Goal: Task Accomplishment & Management: Complete application form

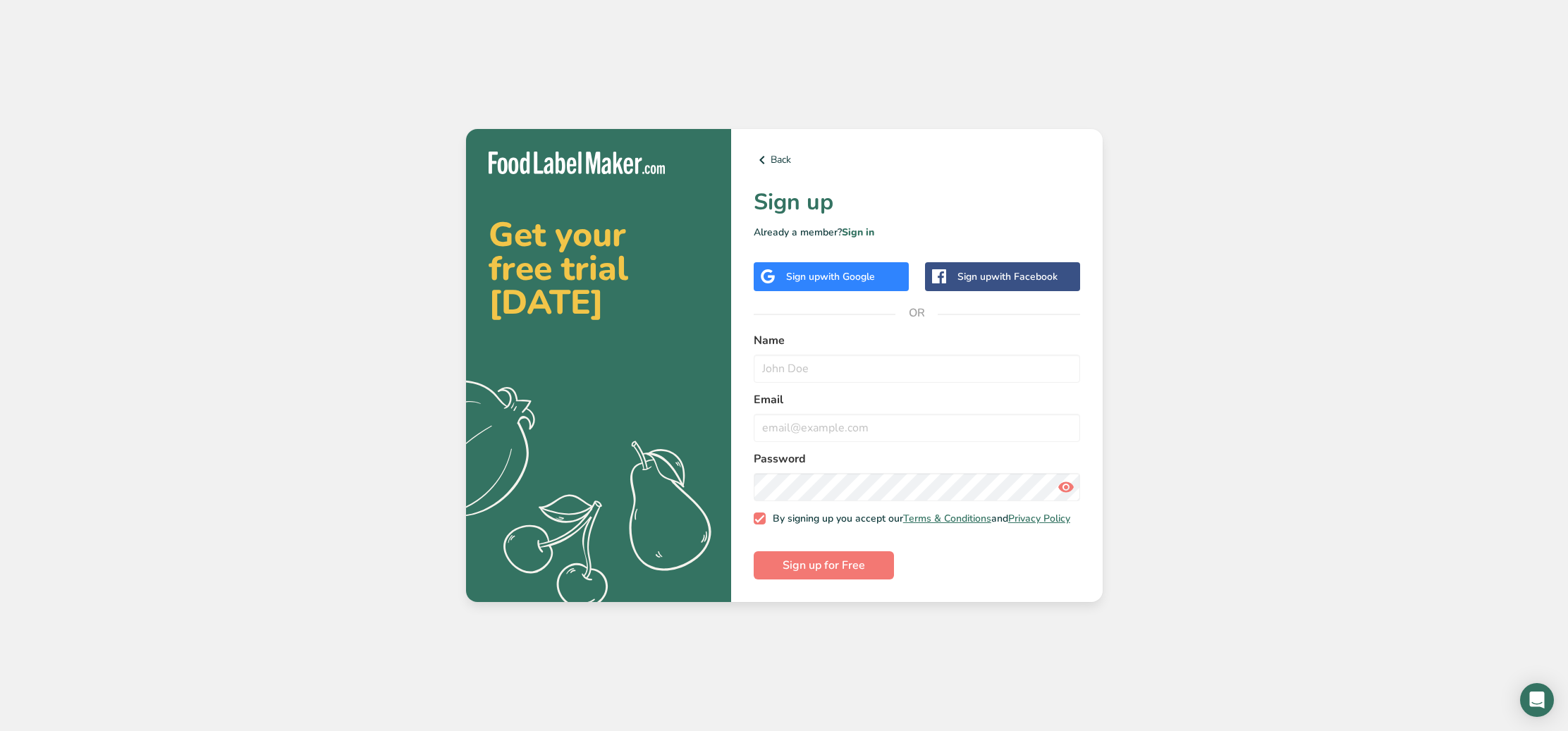
click at [839, 270] on span "with Google" at bounding box center [847, 277] width 55 height 13
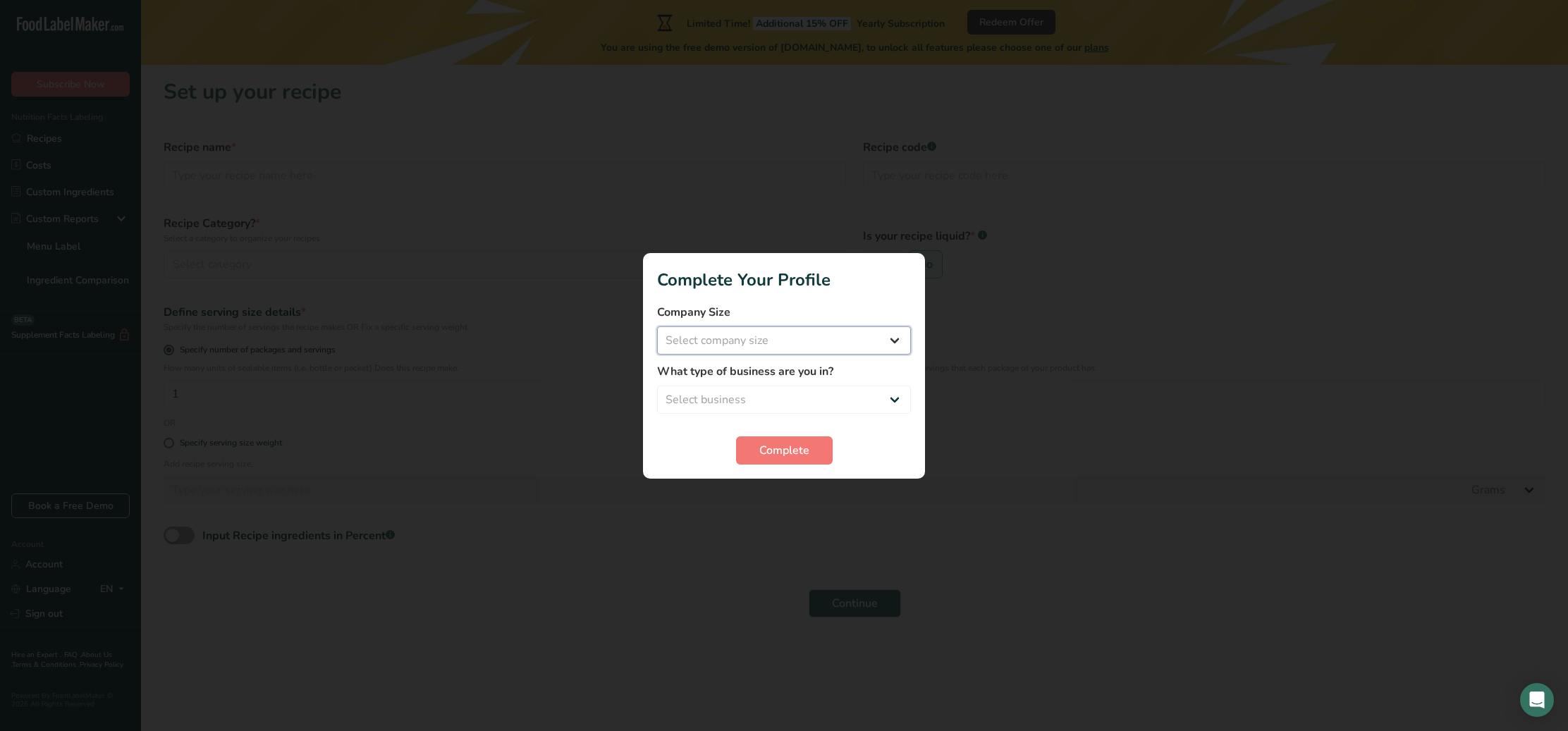
select select "1"
drag, startPoint x: 760, startPoint y: 417, endPoint x: 762, endPoint y: 409, distance: 8.2
click at [761, 415] on form "Company Size Fewer than 10 Employees 10 to 50 Employees 51 to 500 Employees Ove…" at bounding box center [784, 383] width 254 height 161
select select "4"
click at [755, 453] on button "Complete" at bounding box center [785, 450] width 97 height 28
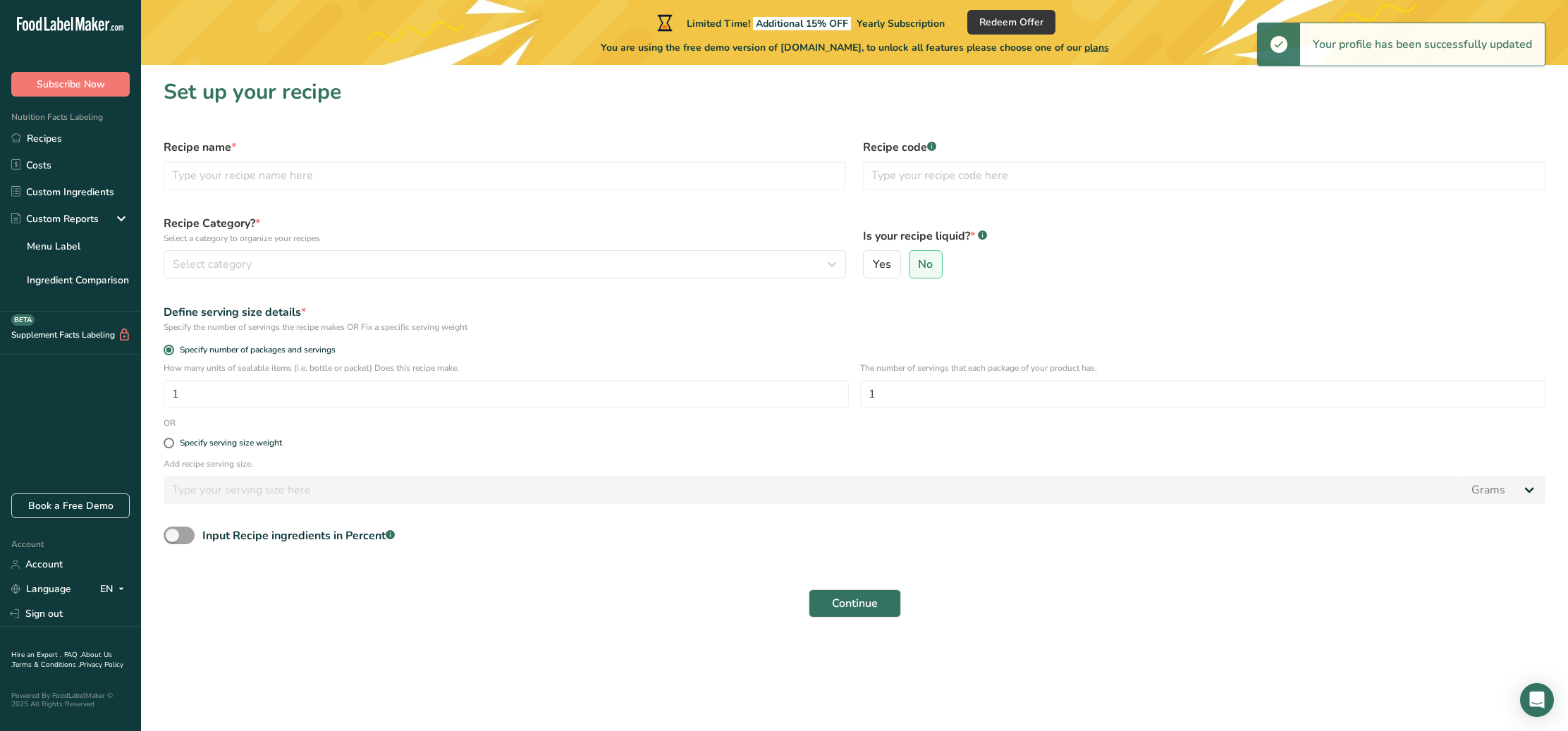
scroll to position [0, 1]
click at [233, 274] on button "Select category" at bounding box center [505, 264] width 683 height 28
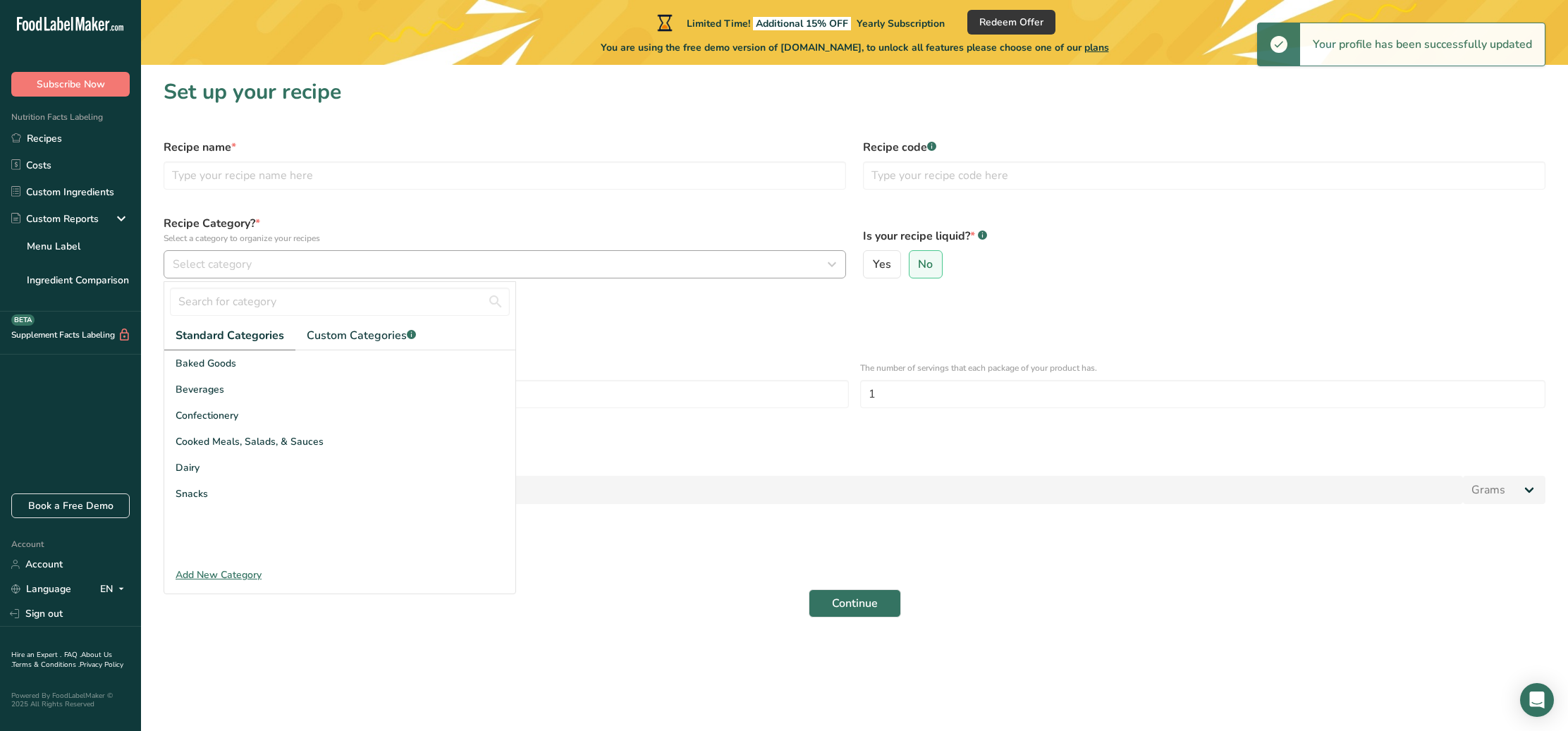
scroll to position [0, 0]
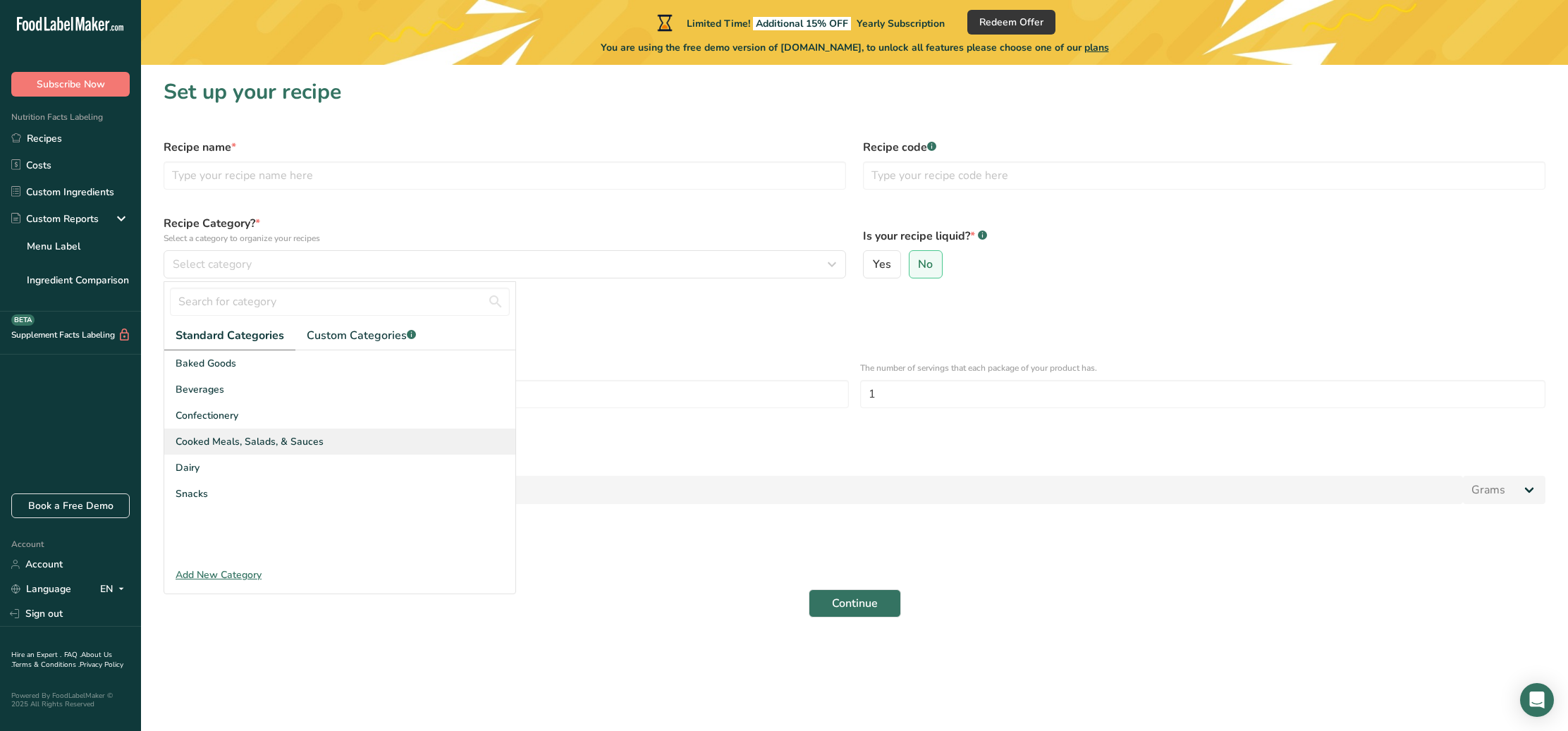
click at [228, 440] on span "Cooked Meals, Salads, & Sauces" at bounding box center [250, 442] width 148 height 14
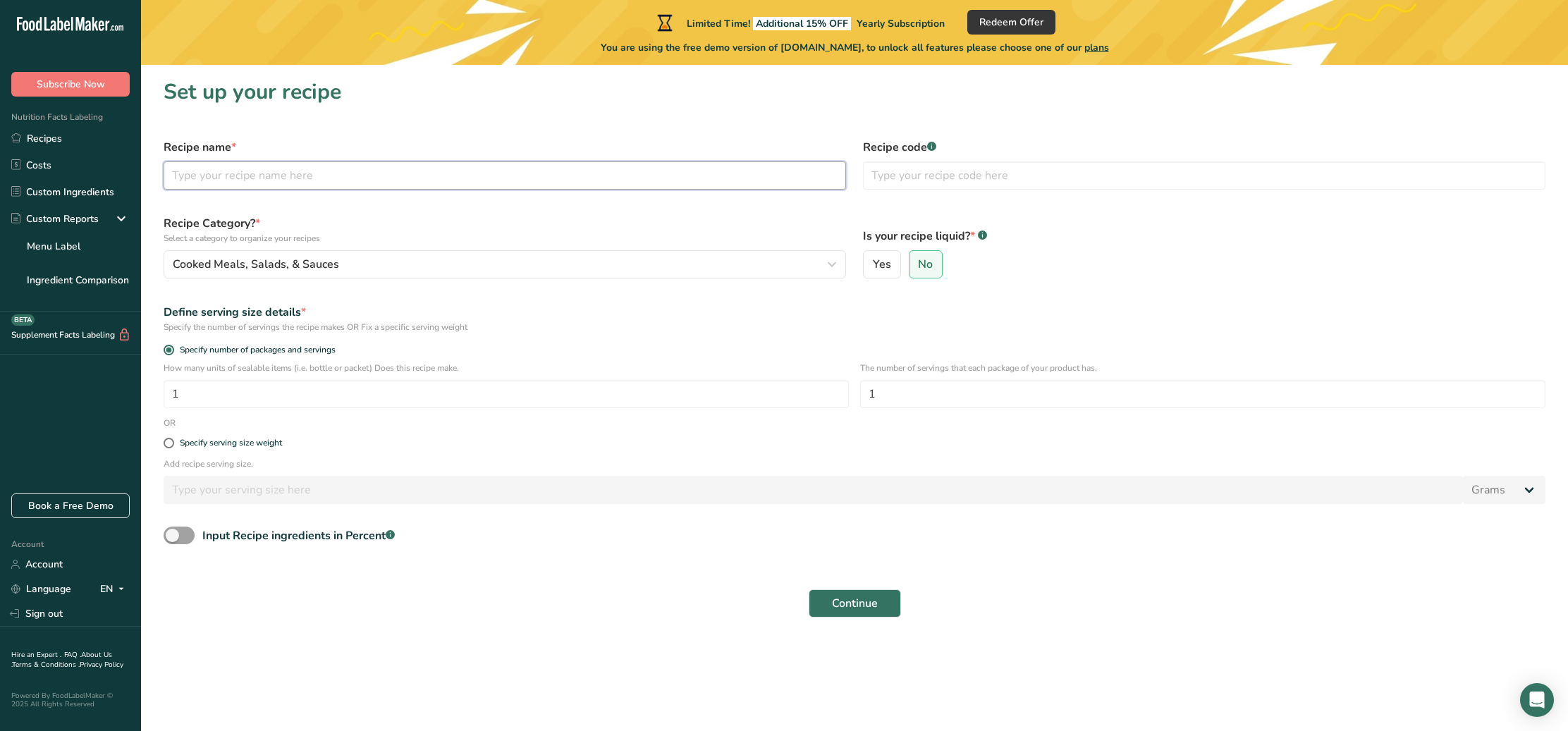
click at [216, 179] on input "text" at bounding box center [505, 175] width 683 height 28
type input "Curry Chicken Salad Sandwich"
click at [261, 395] on input "1" at bounding box center [506, 393] width 685 height 28
click at [366, 448] on div "Specify serving size weight" at bounding box center [855, 443] width 1399 height 28
click at [242, 392] on input "1" at bounding box center [506, 393] width 685 height 28
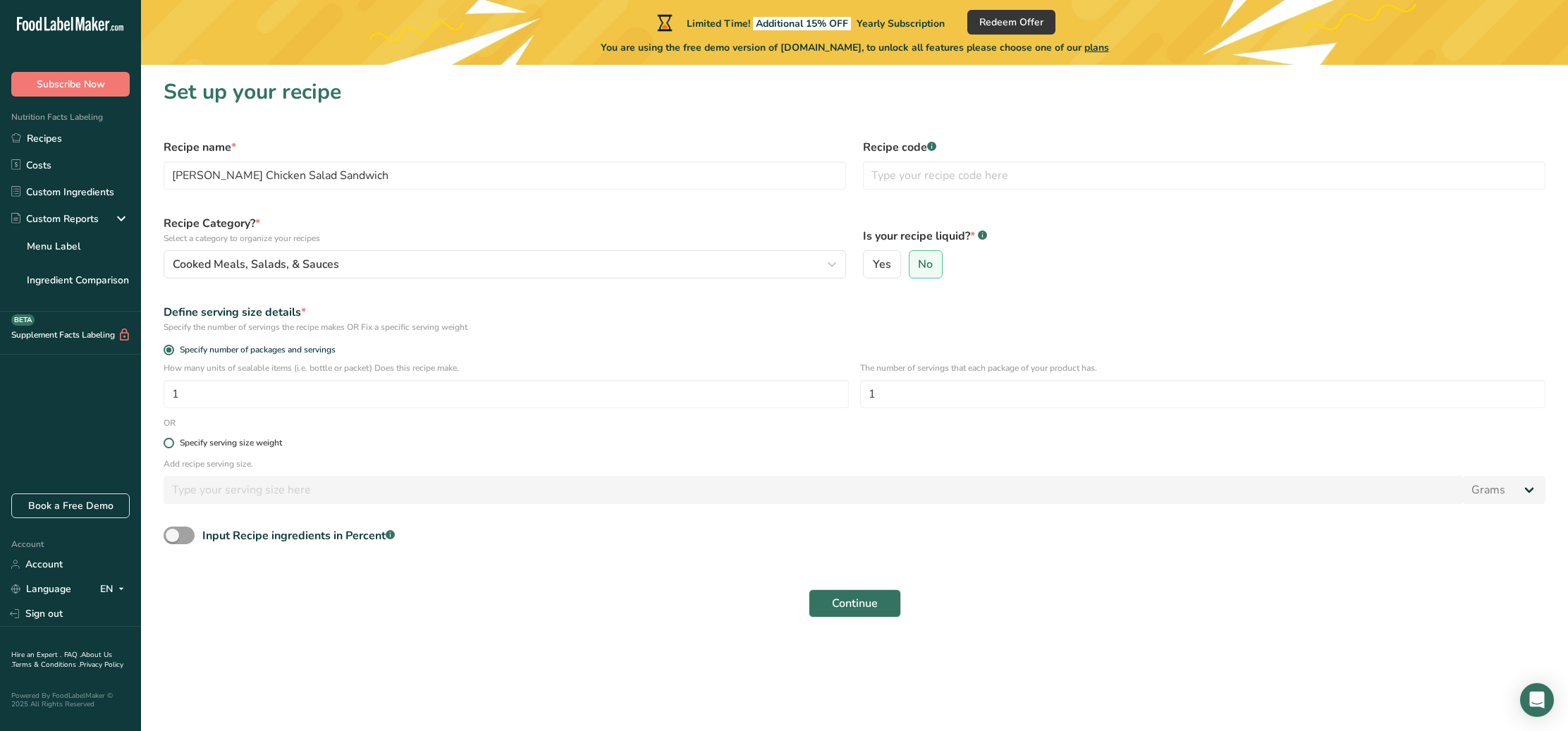
click at [168, 444] on span at bounding box center [169, 444] width 11 height 11
click at [168, 444] on input "Specify serving size weight" at bounding box center [168, 443] width 9 height 9
radio input "true"
radio input "false"
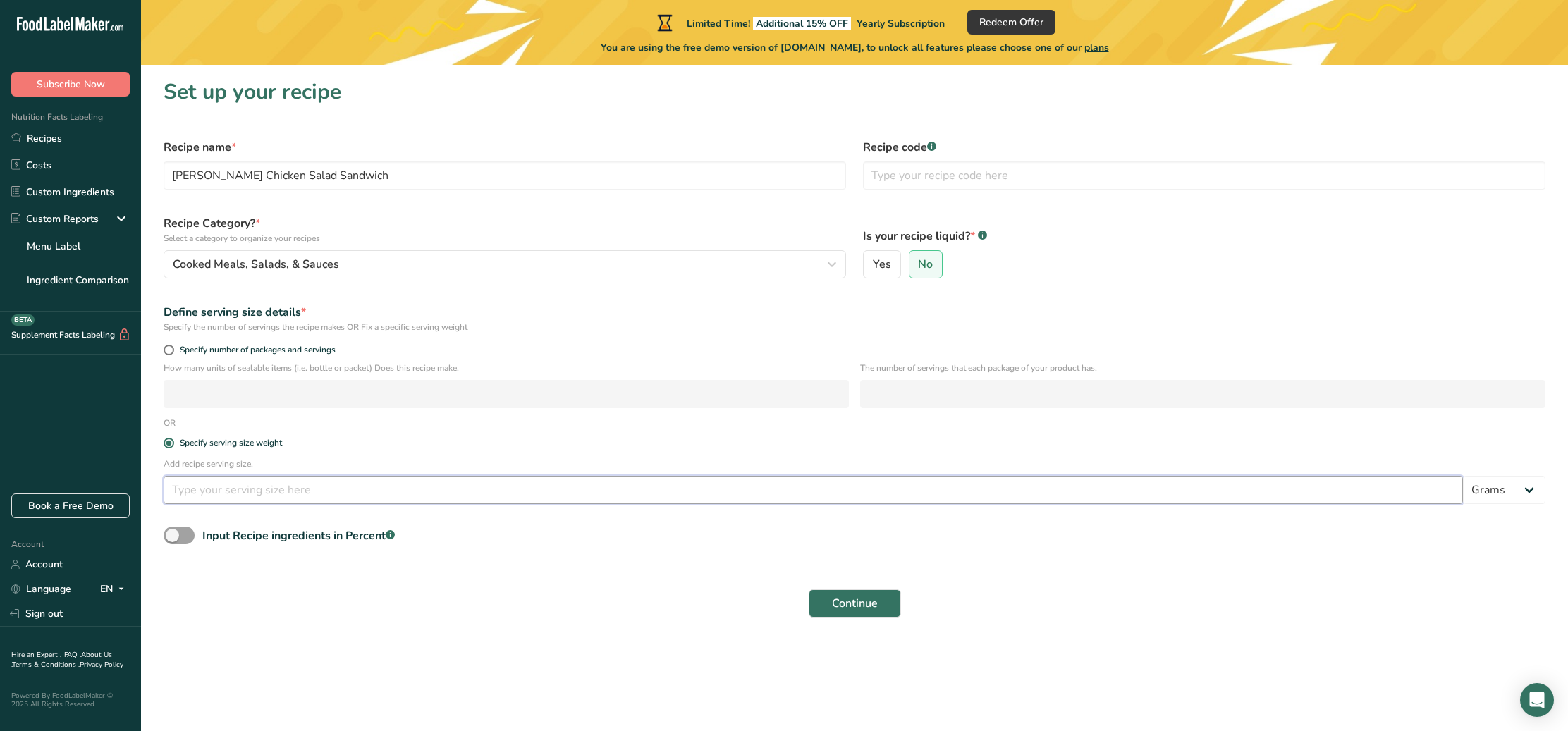
click at [284, 490] on input "number" at bounding box center [813, 489] width 1299 height 28
click at [927, 183] on input "text" at bounding box center [1204, 175] width 683 height 28
click at [172, 535] on span at bounding box center [179, 536] width 31 height 18
click at [172, 535] on input "Input Recipe ingredients in Percent .a-a{fill:#347362;}.b-a{fill:#fff;}" at bounding box center [168, 535] width 9 height 9
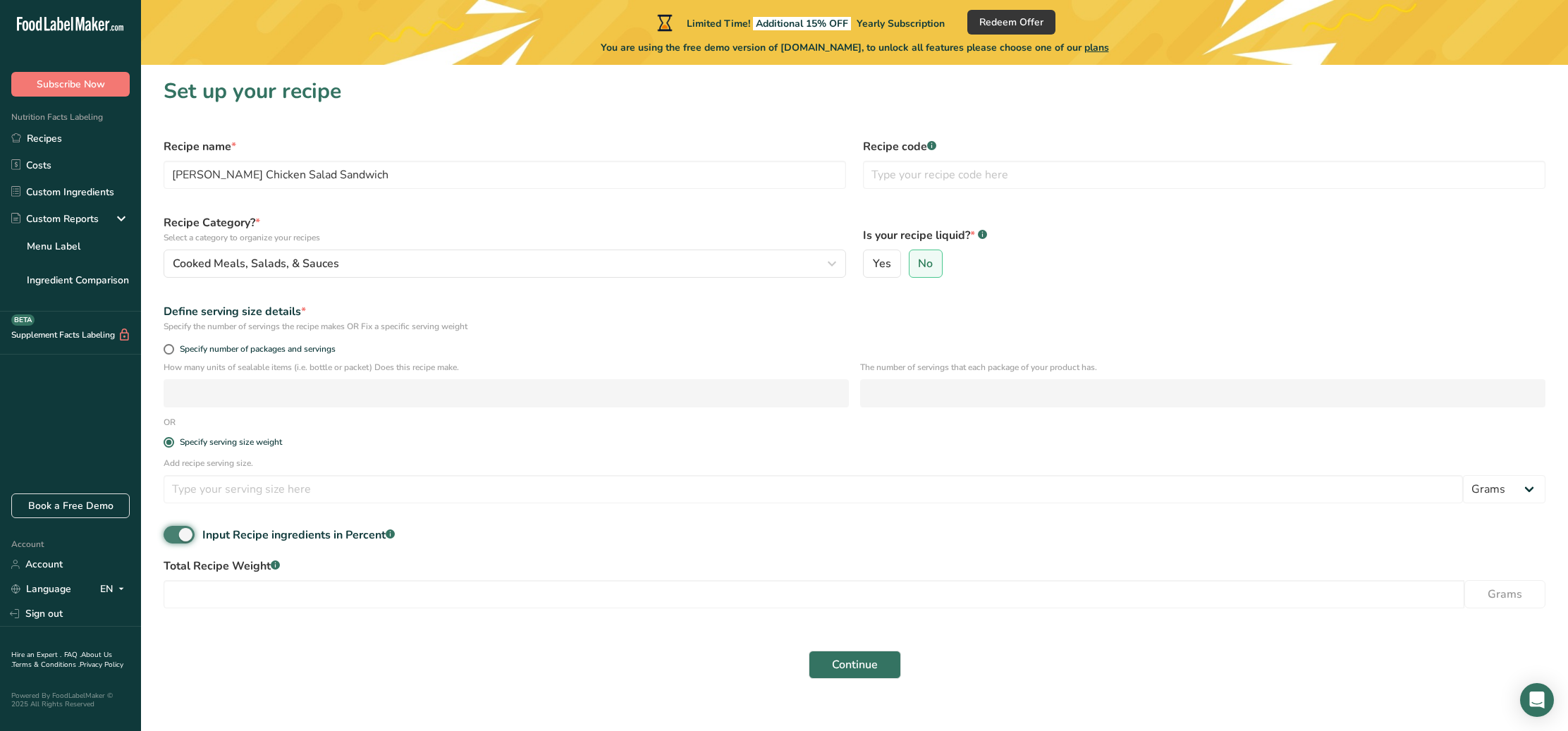
scroll to position [0, 0]
click at [182, 537] on span at bounding box center [179, 536] width 31 height 18
click at [172, 537] on input "Input Recipe ingredients in Percent .a-a{fill:#347362;}.b-a{fill:#fff;}" at bounding box center [168, 535] width 9 height 9
checkbox input "false"
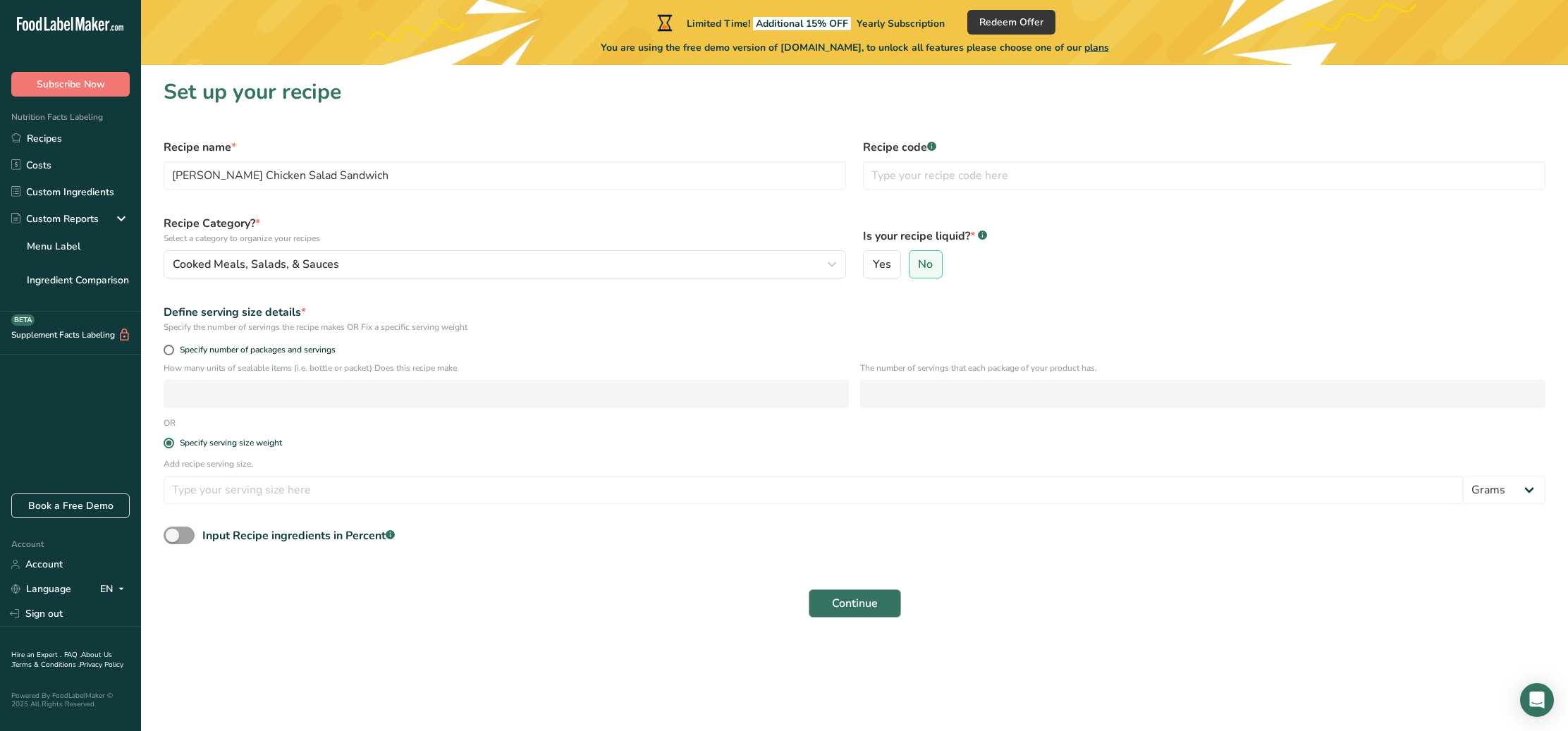
click at [858, 608] on span "Continue" at bounding box center [854, 603] width 46 height 17
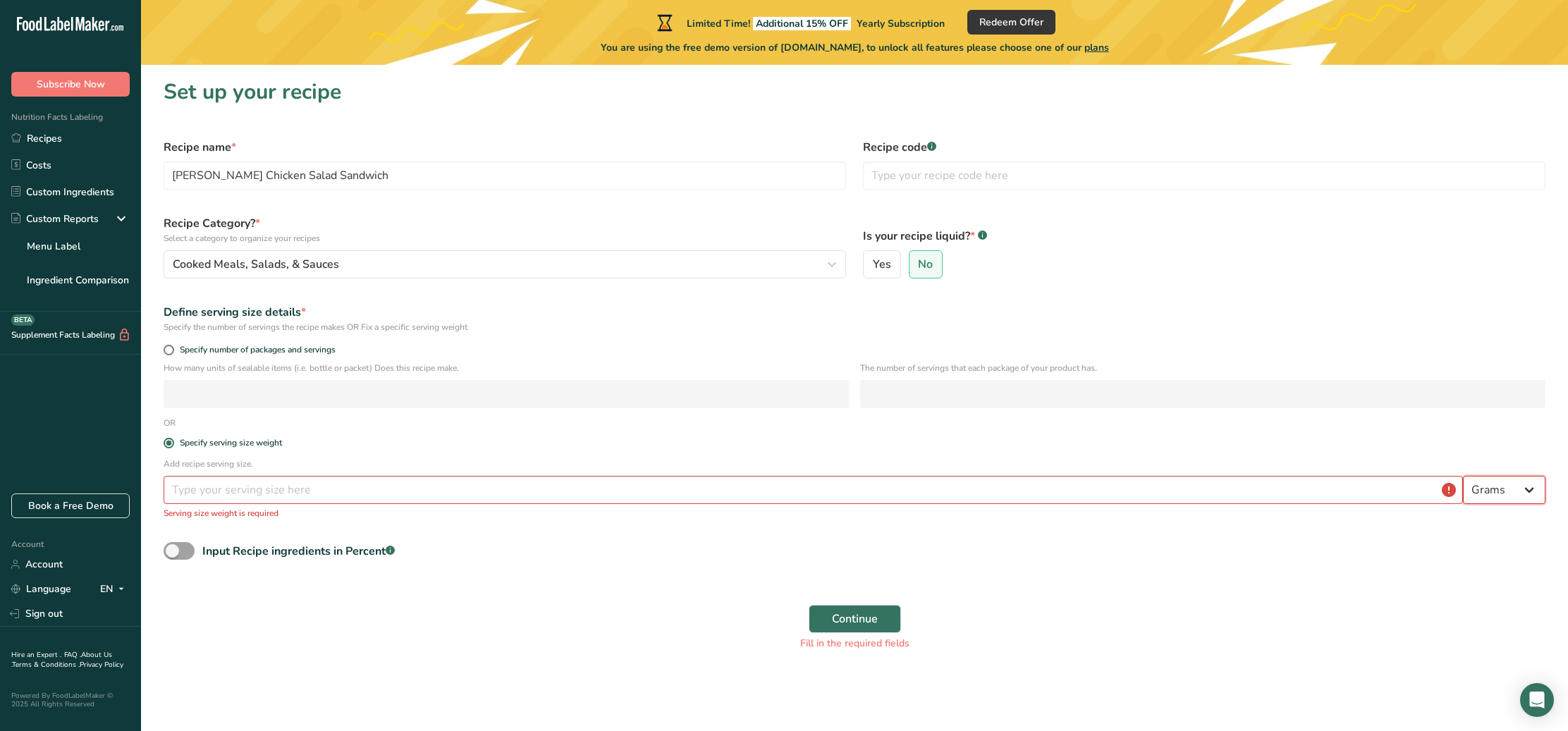
select select "5"
click at [244, 490] on input "number" at bounding box center [813, 489] width 1299 height 28
click at [170, 352] on span at bounding box center [169, 350] width 11 height 11
click at [170, 352] on input "Specify number of packages and servings" at bounding box center [168, 350] width 9 height 9
radio input "true"
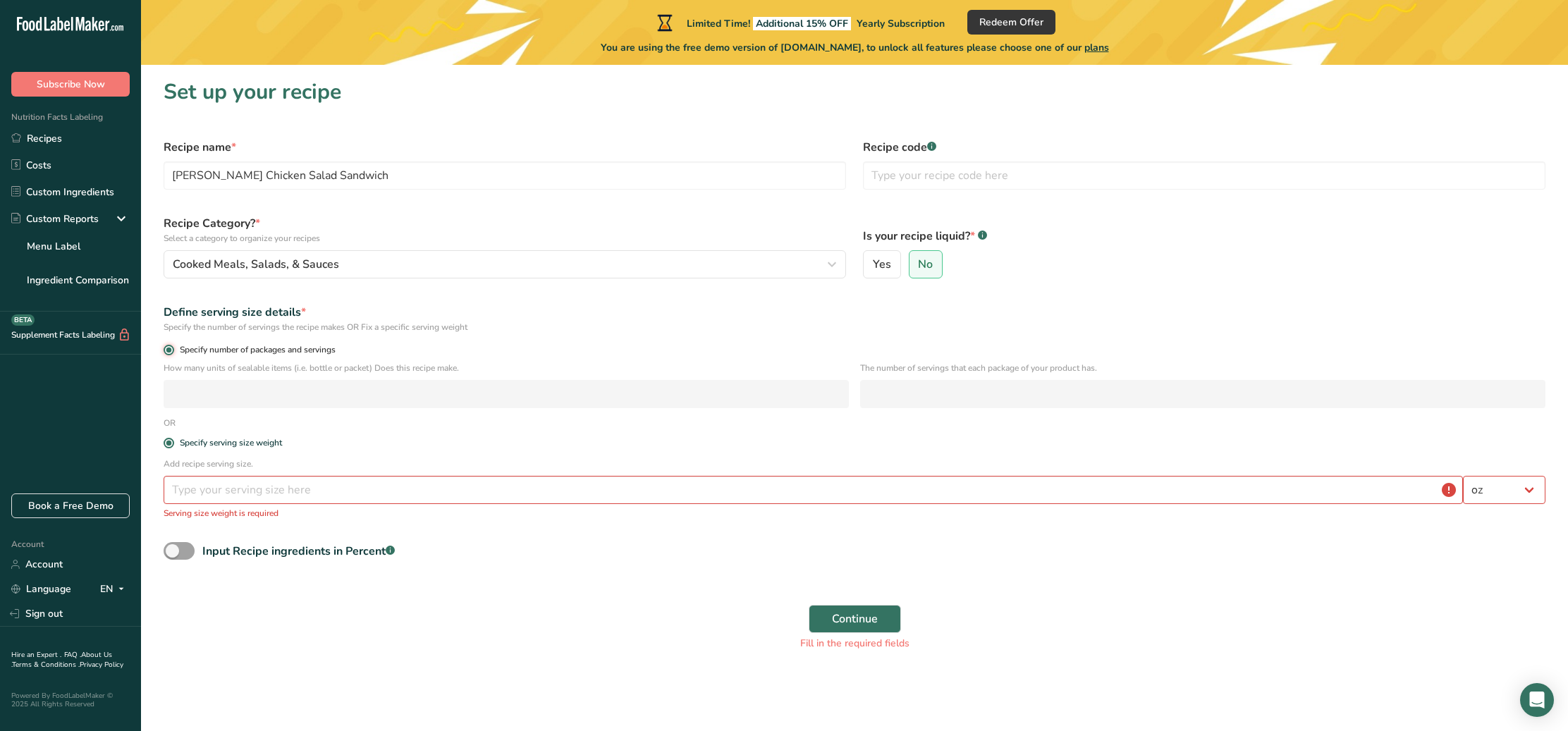
radio input "false"
click at [266, 397] on input "number" at bounding box center [506, 393] width 685 height 28
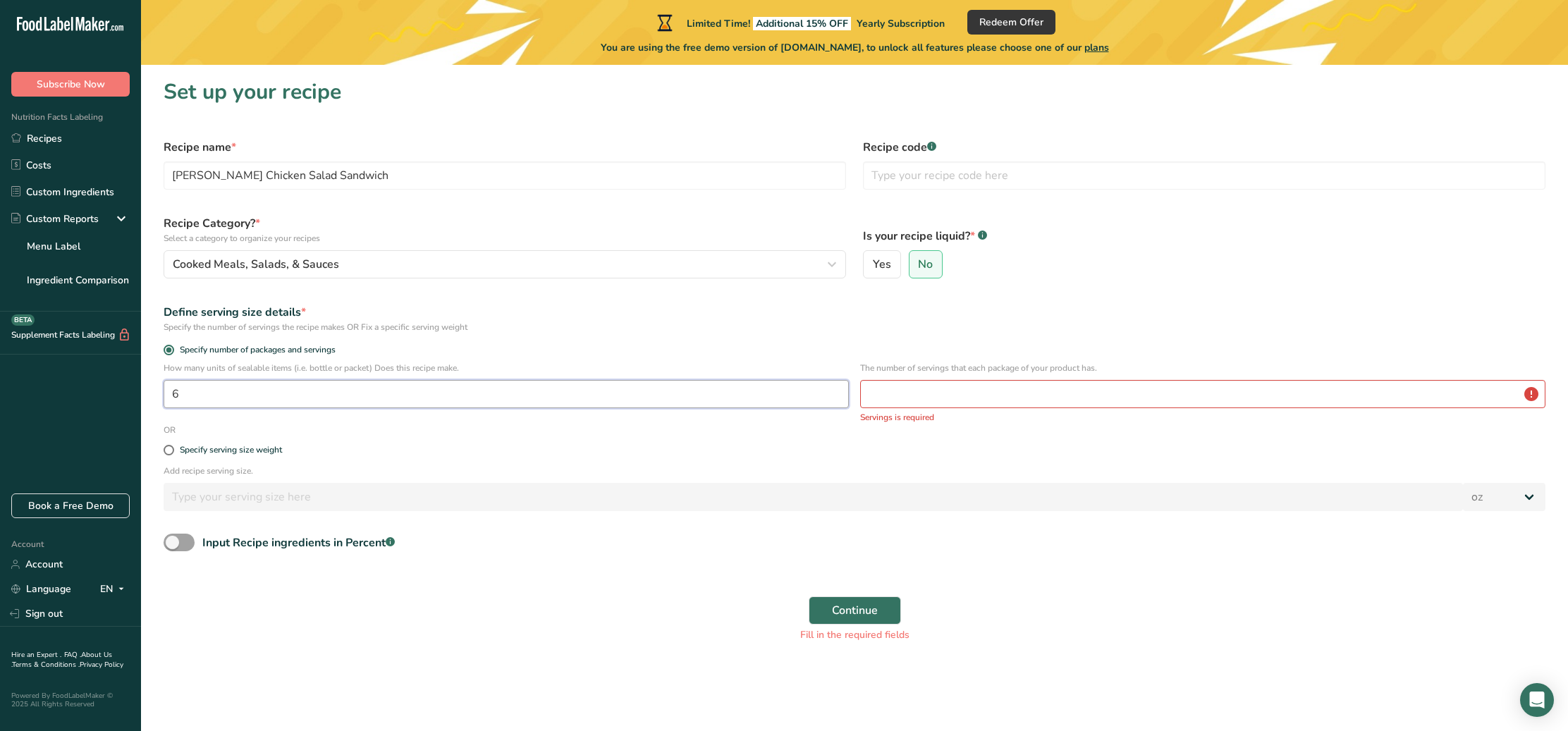
type input "6"
drag, startPoint x: 947, startPoint y: 426, endPoint x: 934, endPoint y: 390, distance: 38.3
click at [947, 425] on form "Recipe name * Curry Chicken Salad Sandwich Recipe code .a-a{fill:#347362;}.b-a{…" at bounding box center [855, 390] width 1399 height 520
click at [933, 391] on input "number" at bounding box center [1202, 393] width 685 height 28
type input "6"
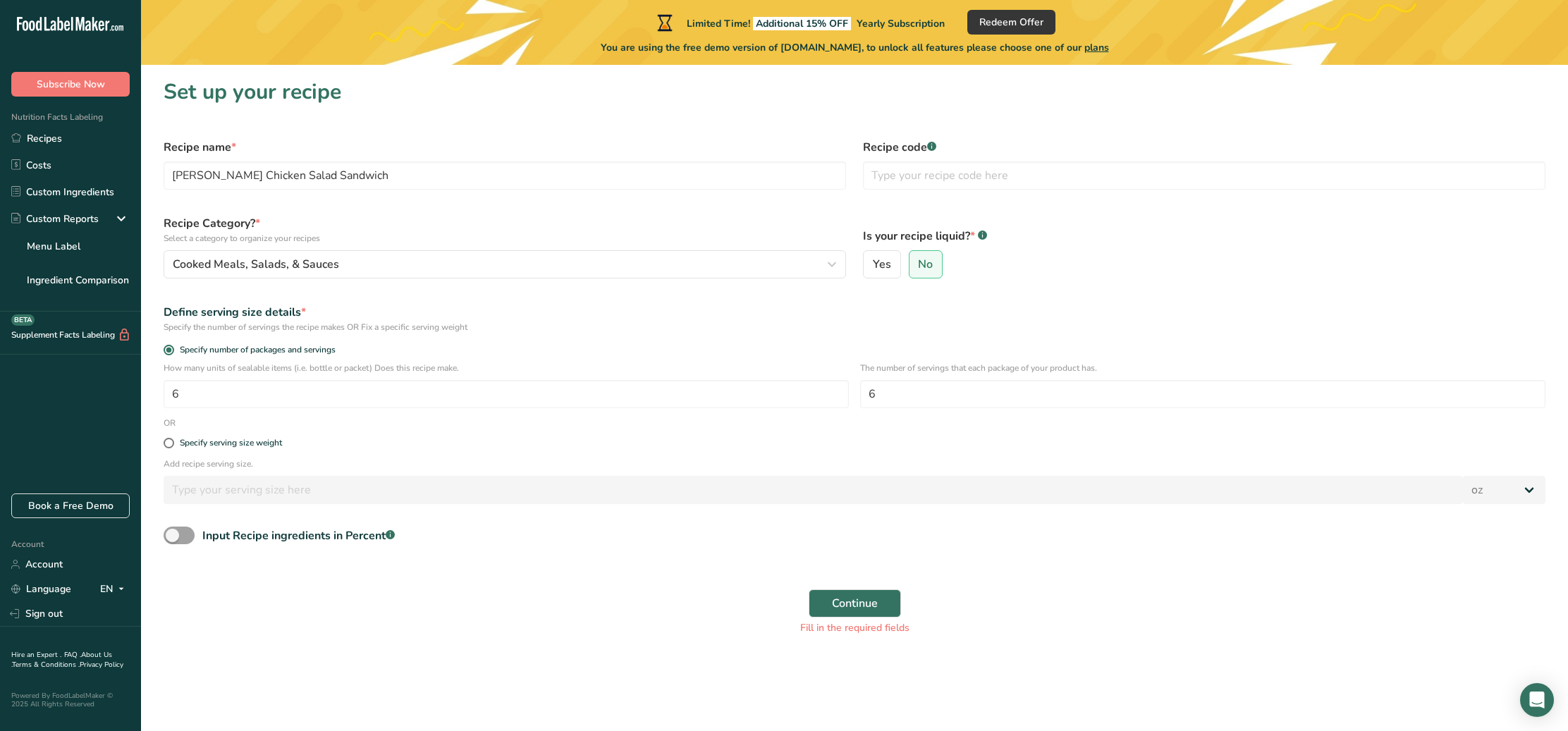
click at [496, 594] on div "Continue Fill in the required fields" at bounding box center [855, 612] width 1399 height 63
click at [835, 599] on span "Continue" at bounding box center [854, 603] width 46 height 17
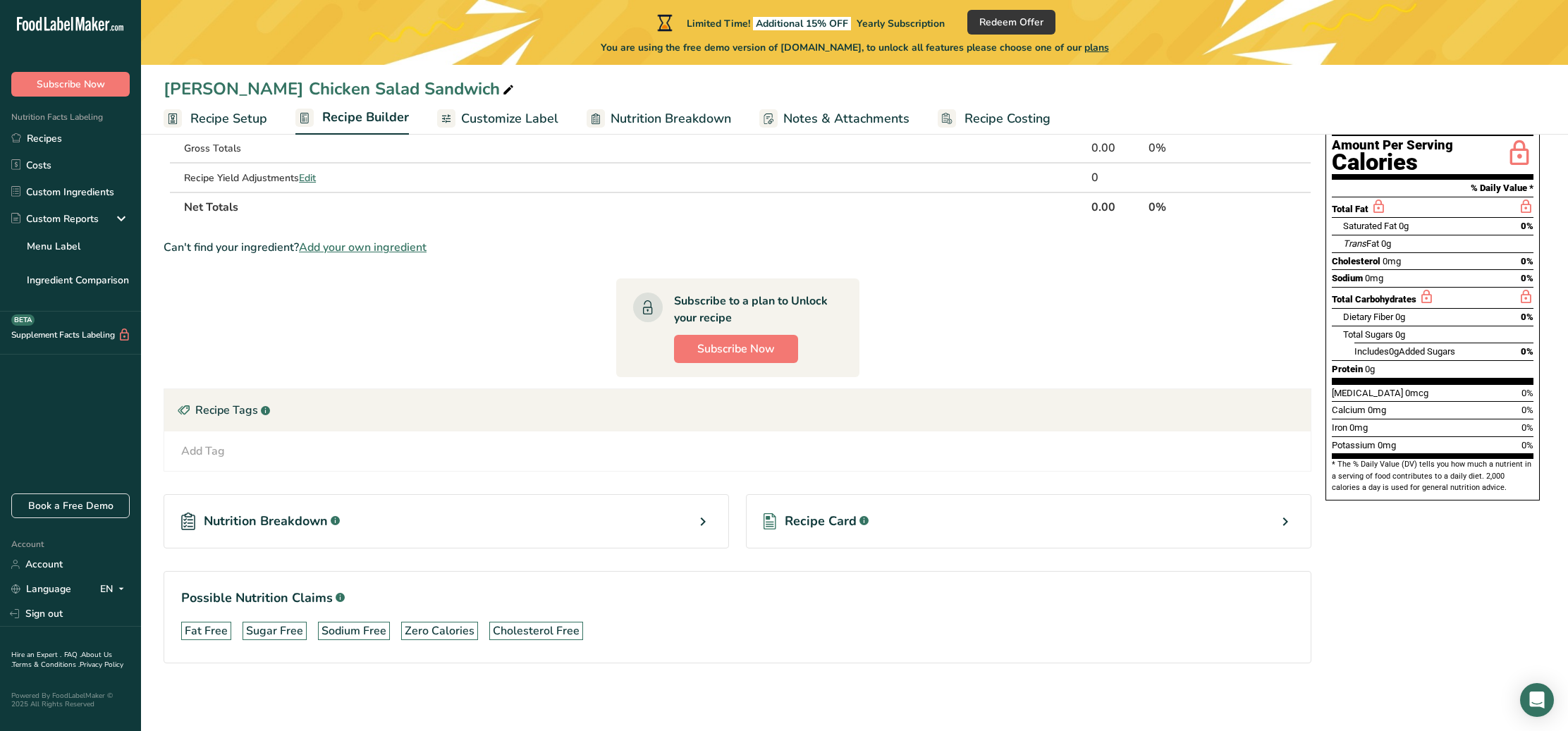
scroll to position [154, 0]
click at [703, 530] on icon at bounding box center [702, 522] width 17 height 25
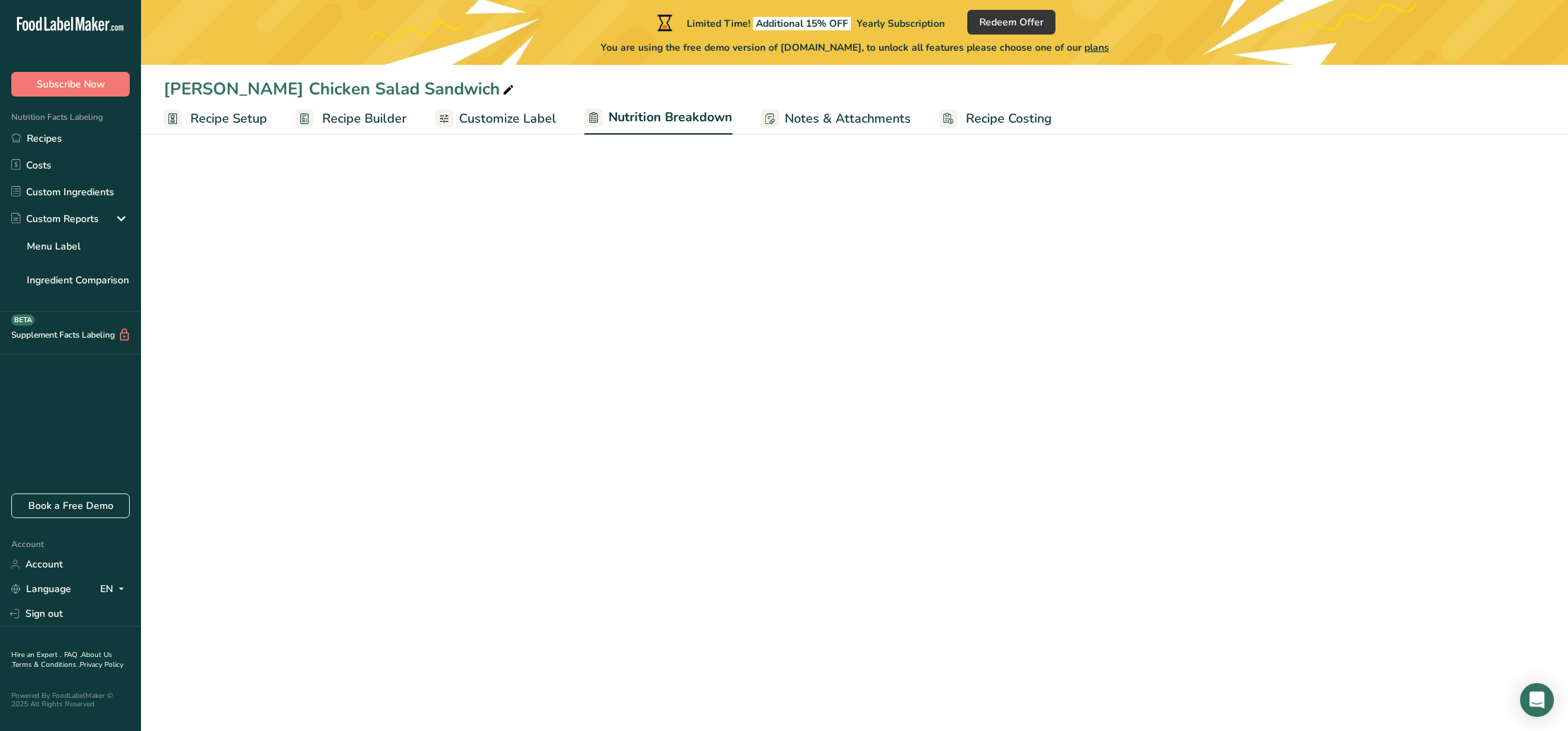
select select "Calories"
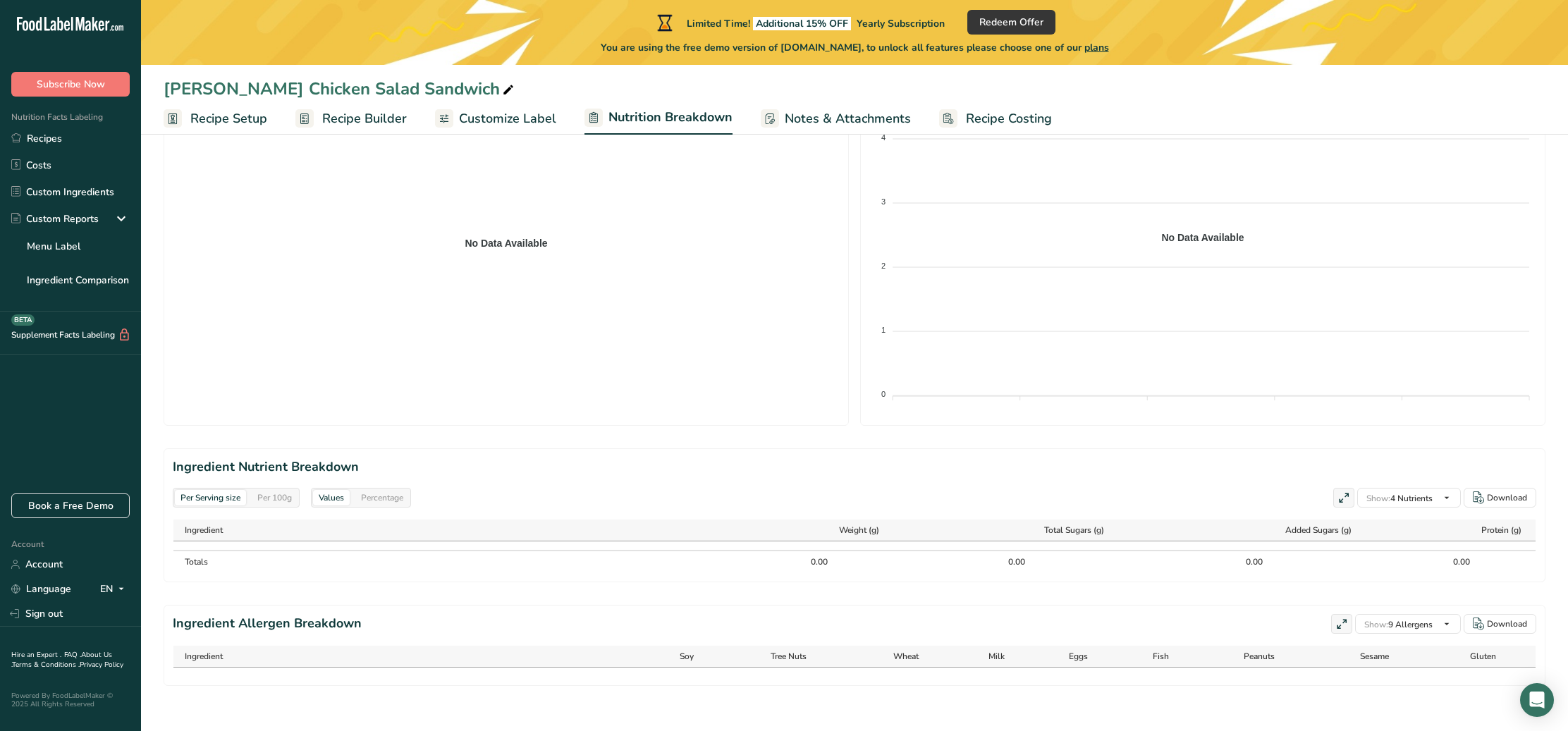
scroll to position [336, 0]
click at [514, 117] on span "Customize Label" at bounding box center [507, 119] width 97 height 19
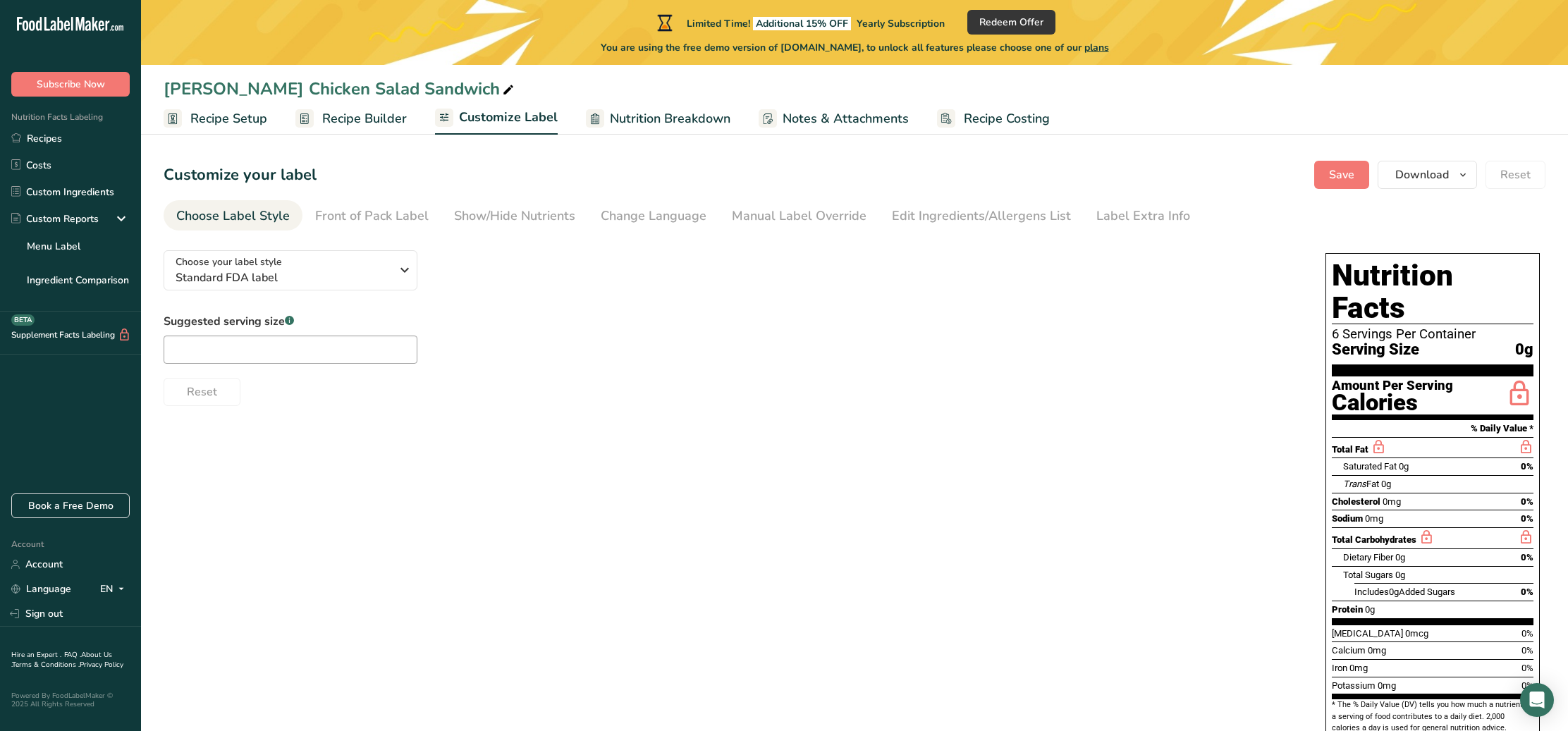
click at [373, 119] on span "Recipe Builder" at bounding box center [365, 119] width 84 height 19
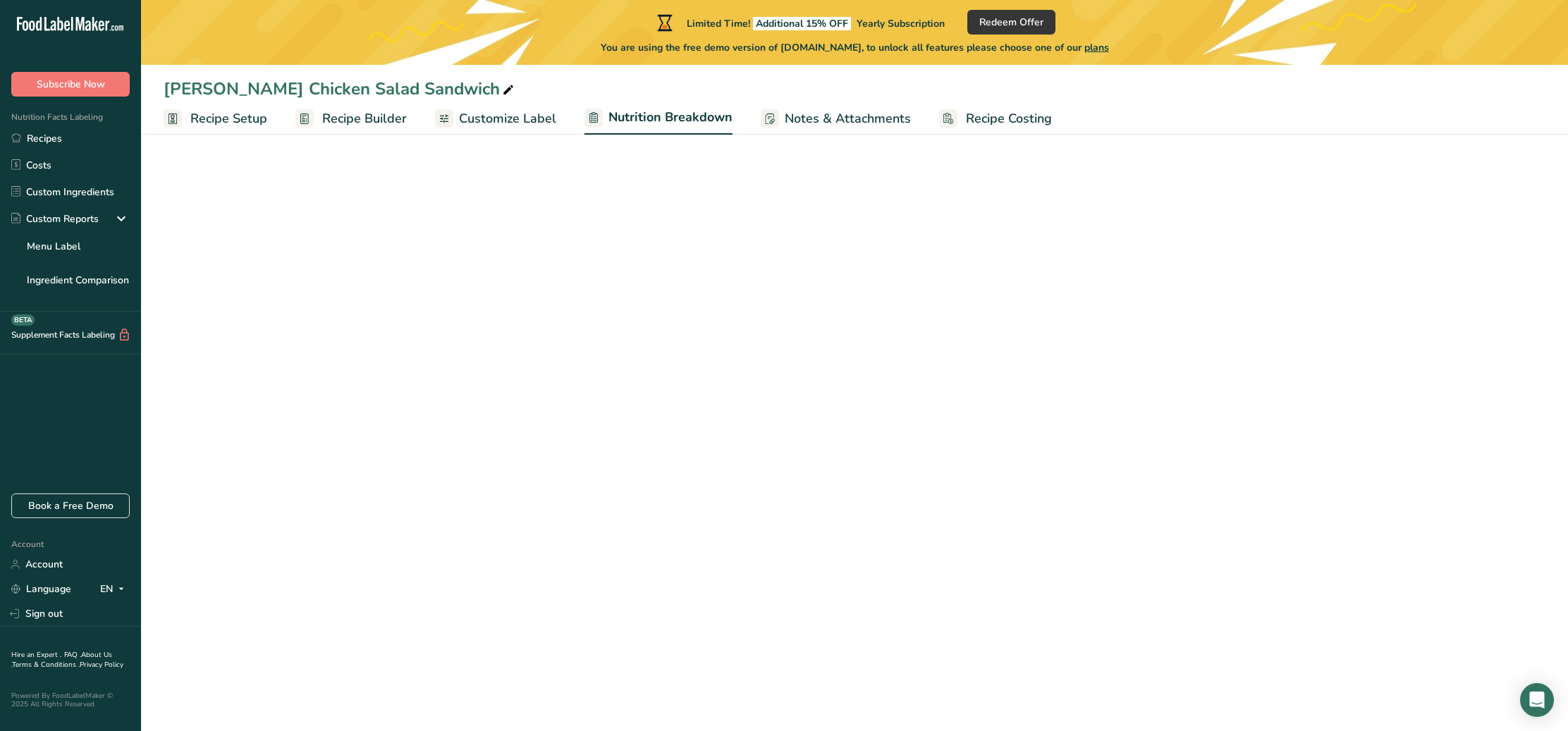
select select "Calories"
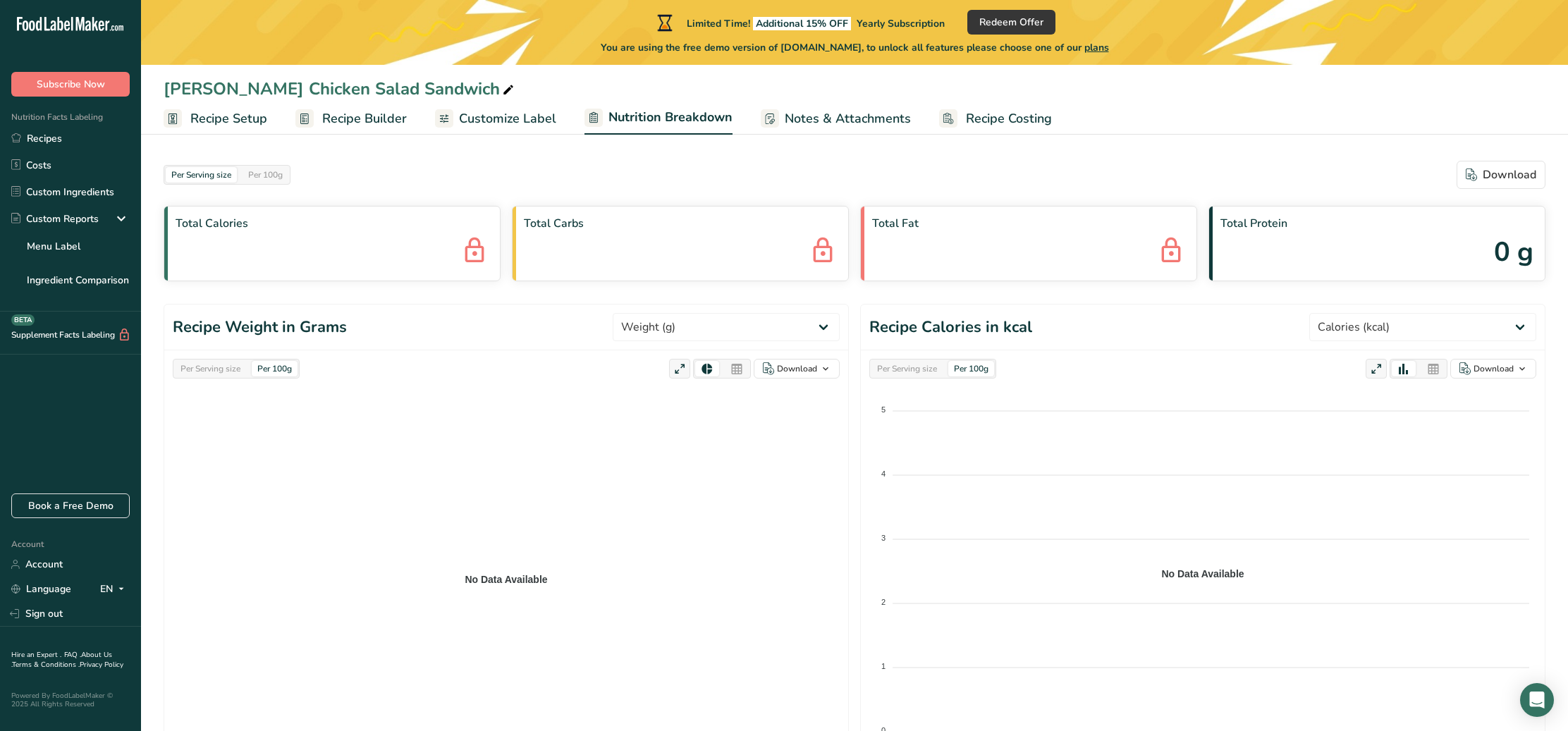
scroll to position [336, 0]
